Goal: Task Accomplishment & Management: Manage account settings

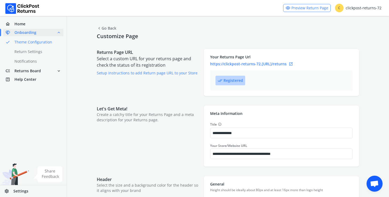
select select "******"
select select "***"
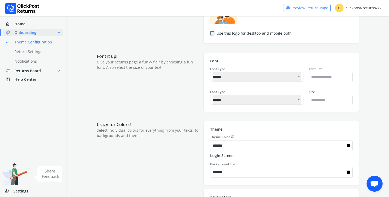
click at [29, 186] on link "settings Settings" at bounding box center [33, 192] width 67 height 12
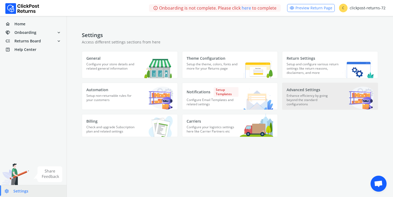
click at [292, 96] on p "Enhance efficiency by going beyond the standard configurations" at bounding box center [312, 102] width 52 height 16
